Goal: Information Seeking & Learning: Learn about a topic

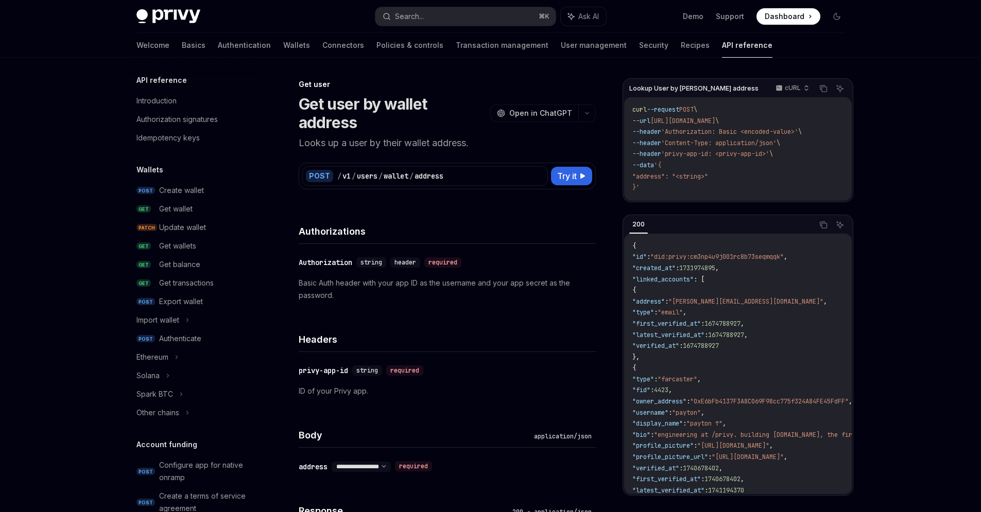
scroll to position [786, 0]
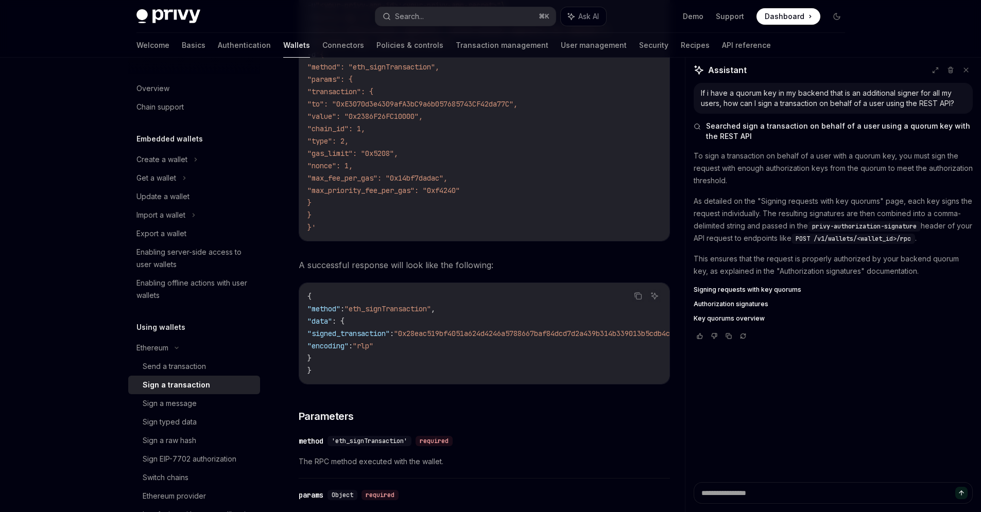
scroll to position [146, 0]
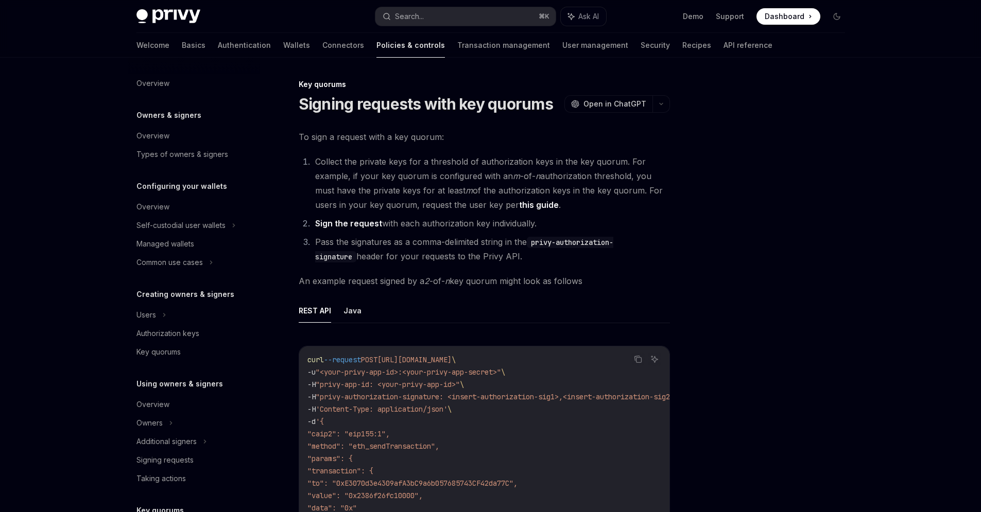
scroll to position [213, 0]
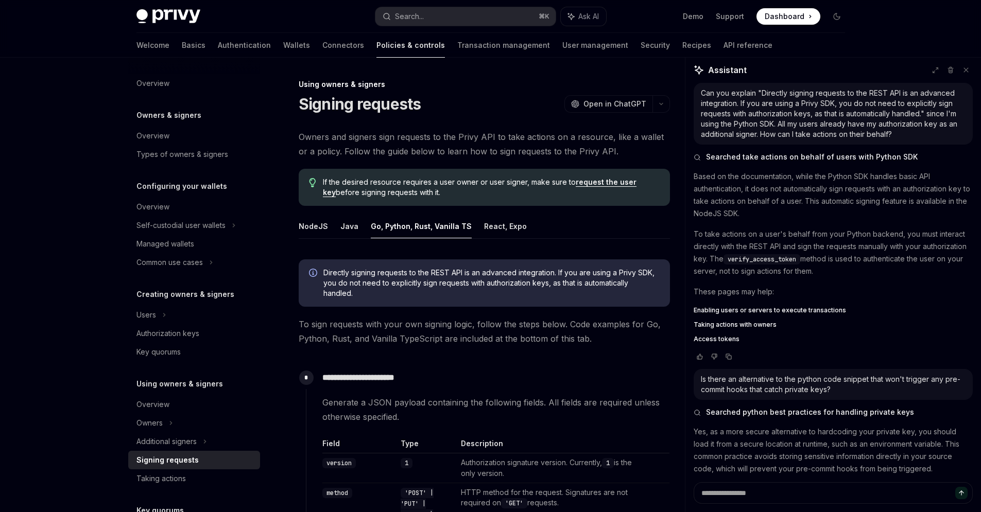
scroll to position [1445, 0]
